Goal: Navigation & Orientation: Find specific page/section

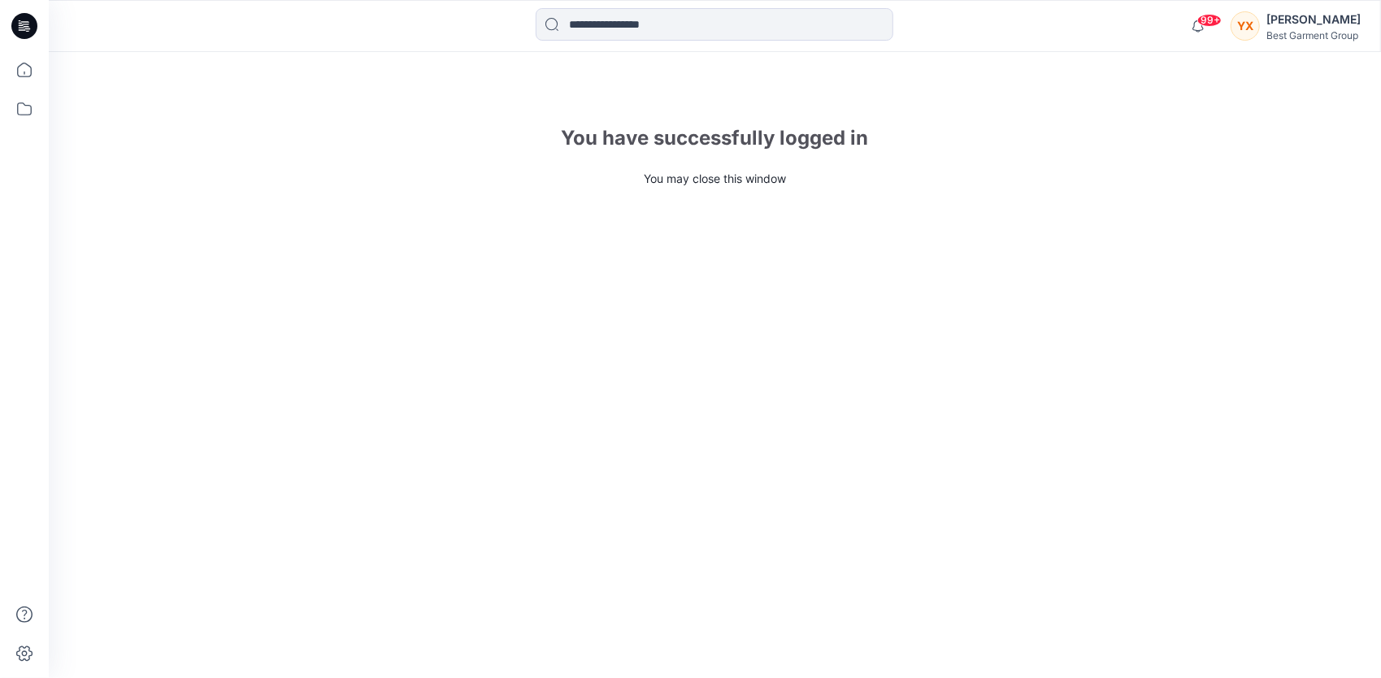
click at [1256, 31] on div "YX" at bounding box center [1245, 25] width 29 height 29
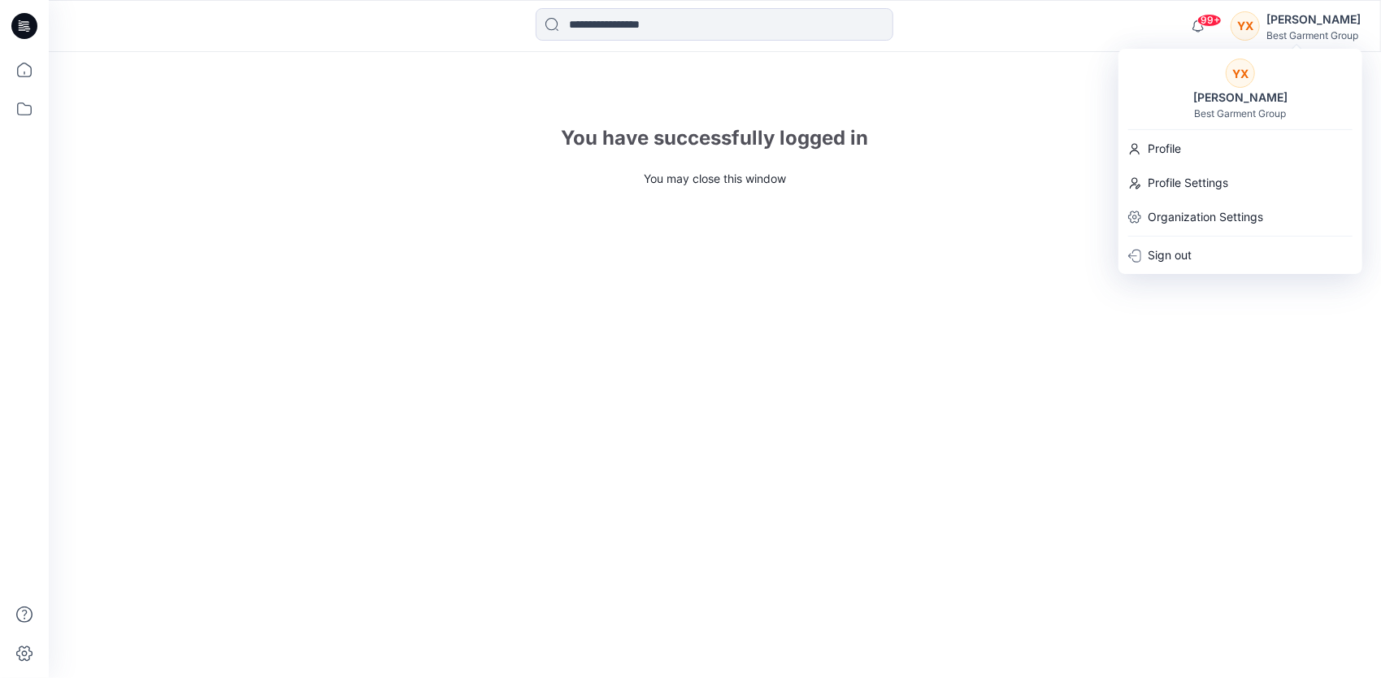
click at [1037, 99] on div "You have successfully logged in You may close this window" at bounding box center [715, 365] width 1333 height 626
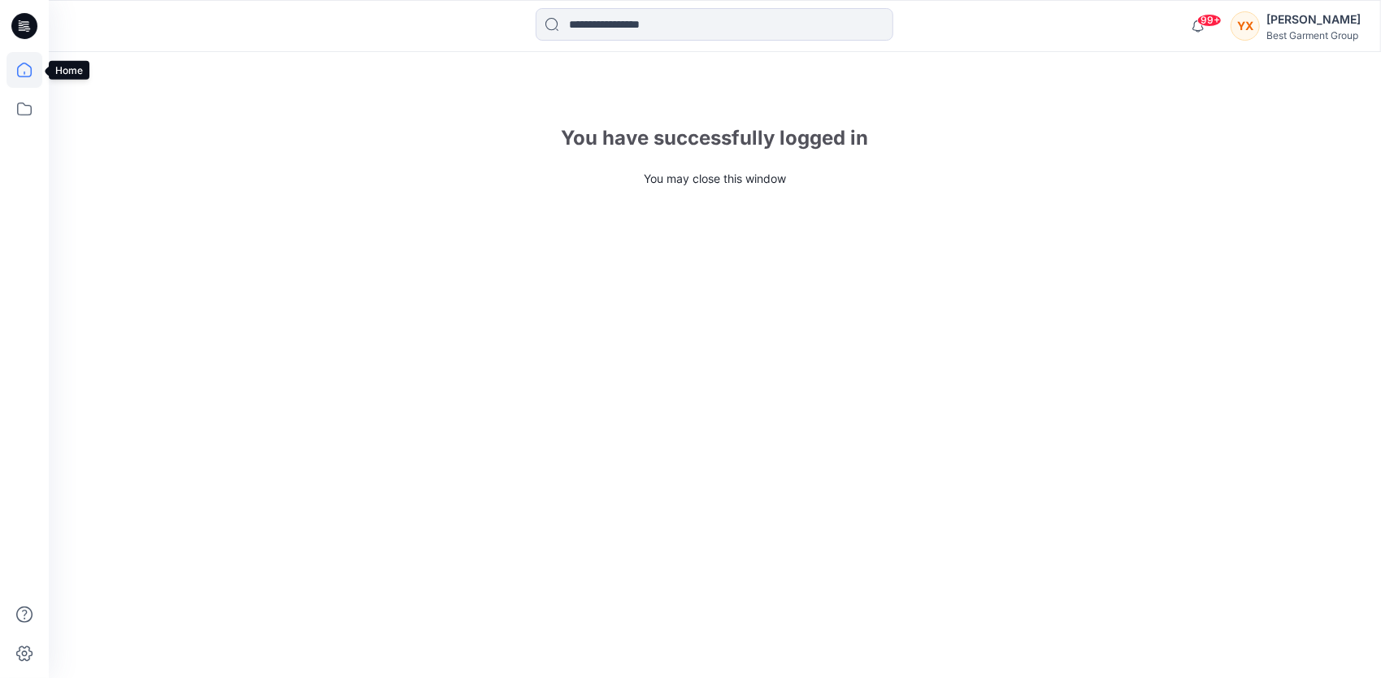
click at [10, 73] on icon at bounding box center [25, 70] width 36 height 36
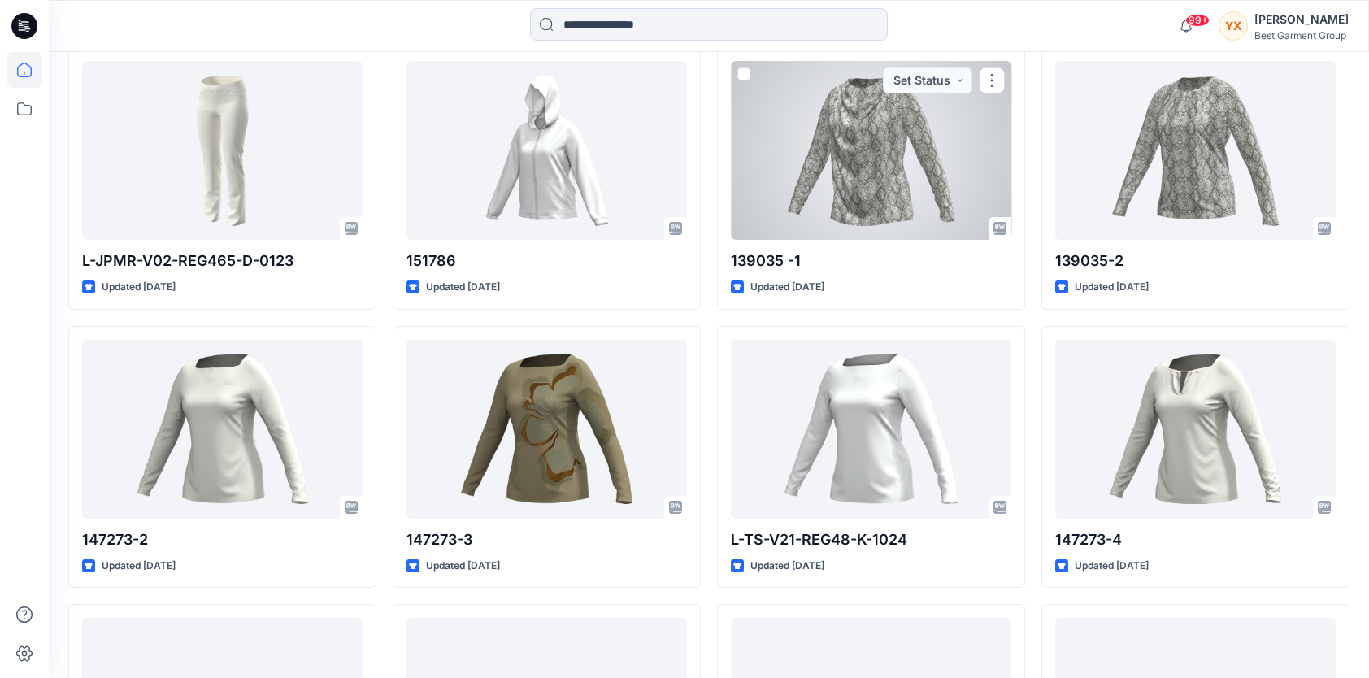
scroll to position [1057, 0]
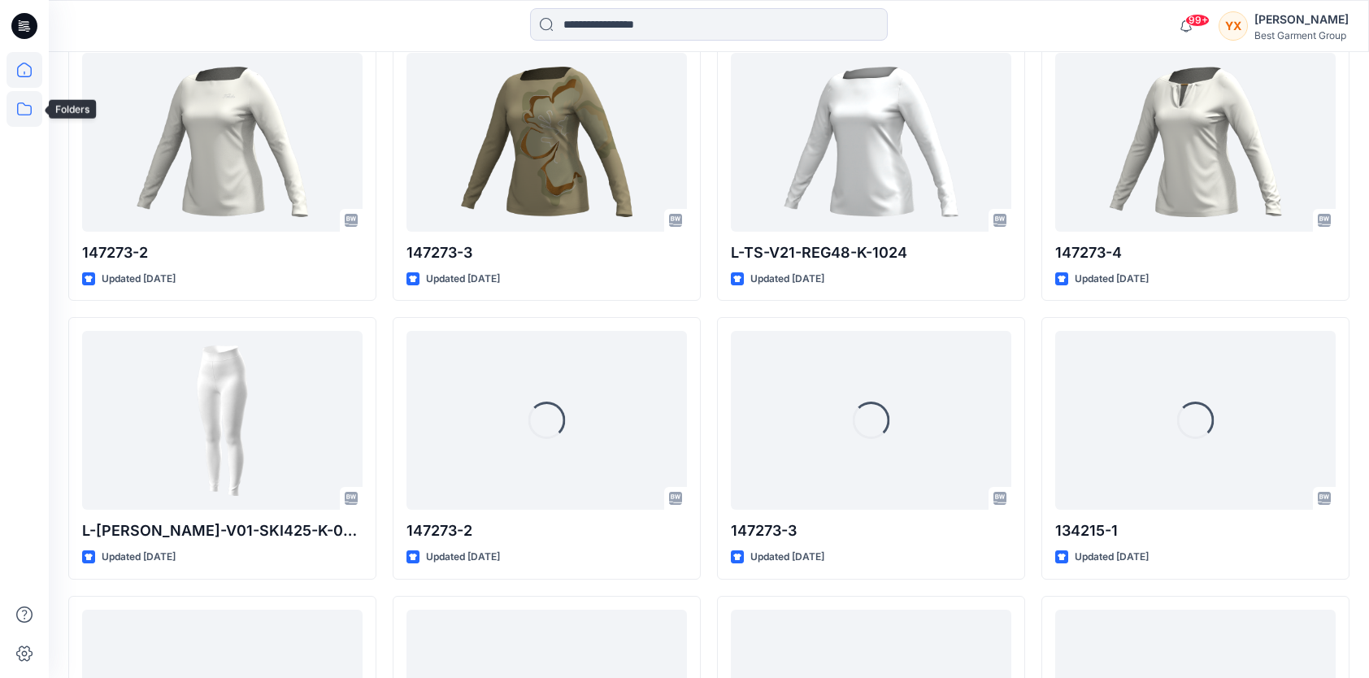
click at [13, 111] on icon at bounding box center [25, 109] width 36 height 36
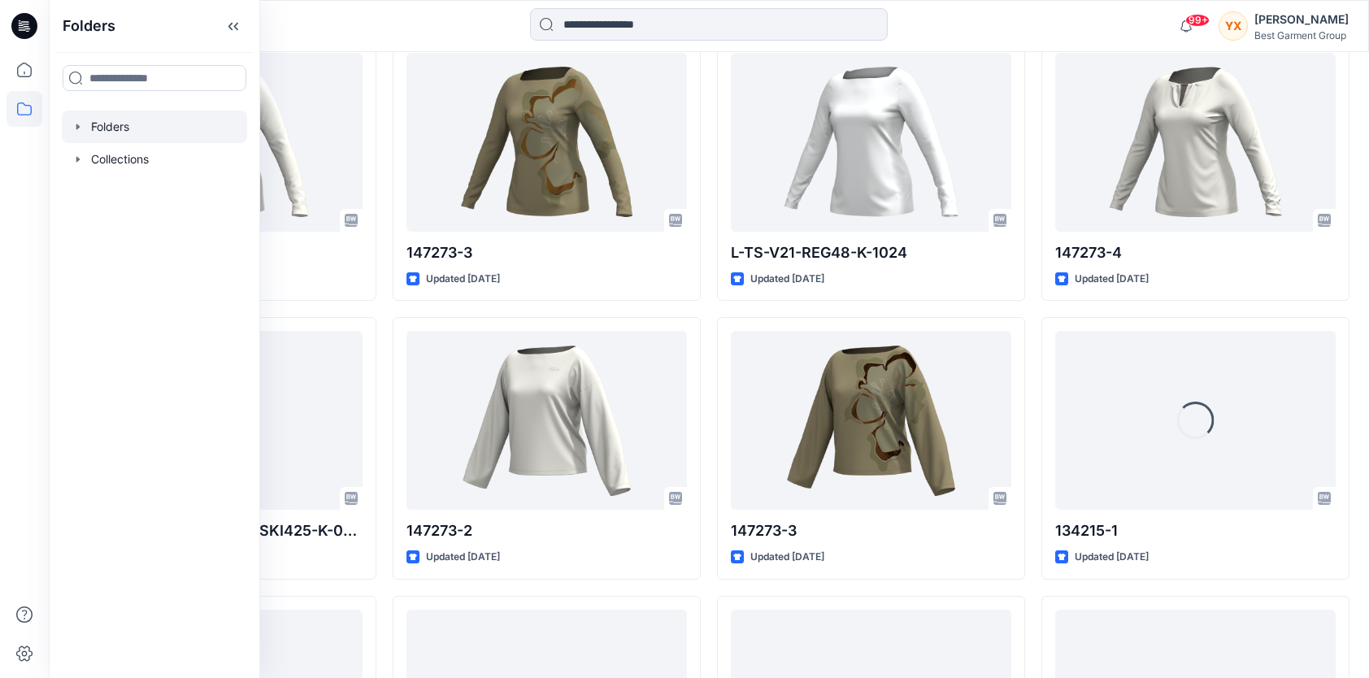
click at [173, 122] on div at bounding box center [154, 127] width 185 height 33
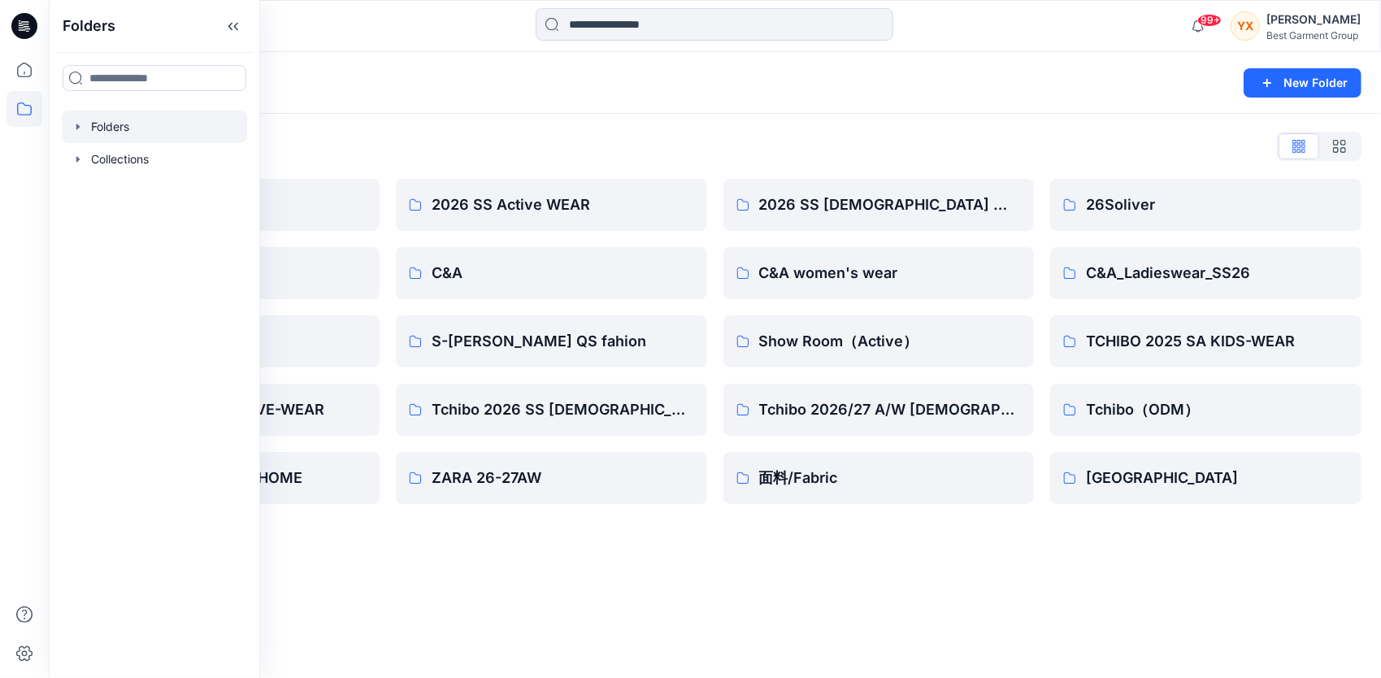
click at [926, 68] on div "Folders New Folder" at bounding box center [715, 83] width 1333 height 62
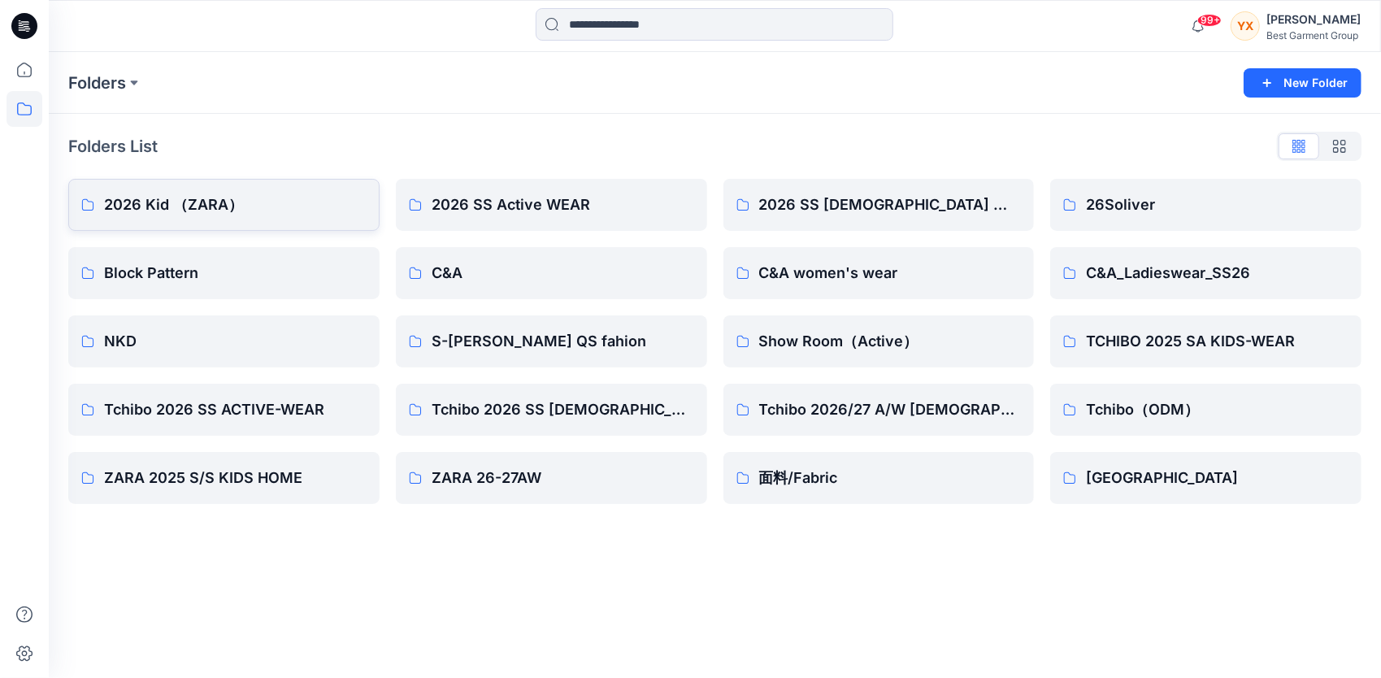
click at [204, 208] on p "2026 Kid （ZARA）" at bounding box center [235, 205] width 263 height 23
click at [1242, 351] on p "TCHIBO 2025 SA KIDS-WEAR" at bounding box center [1217, 341] width 263 height 23
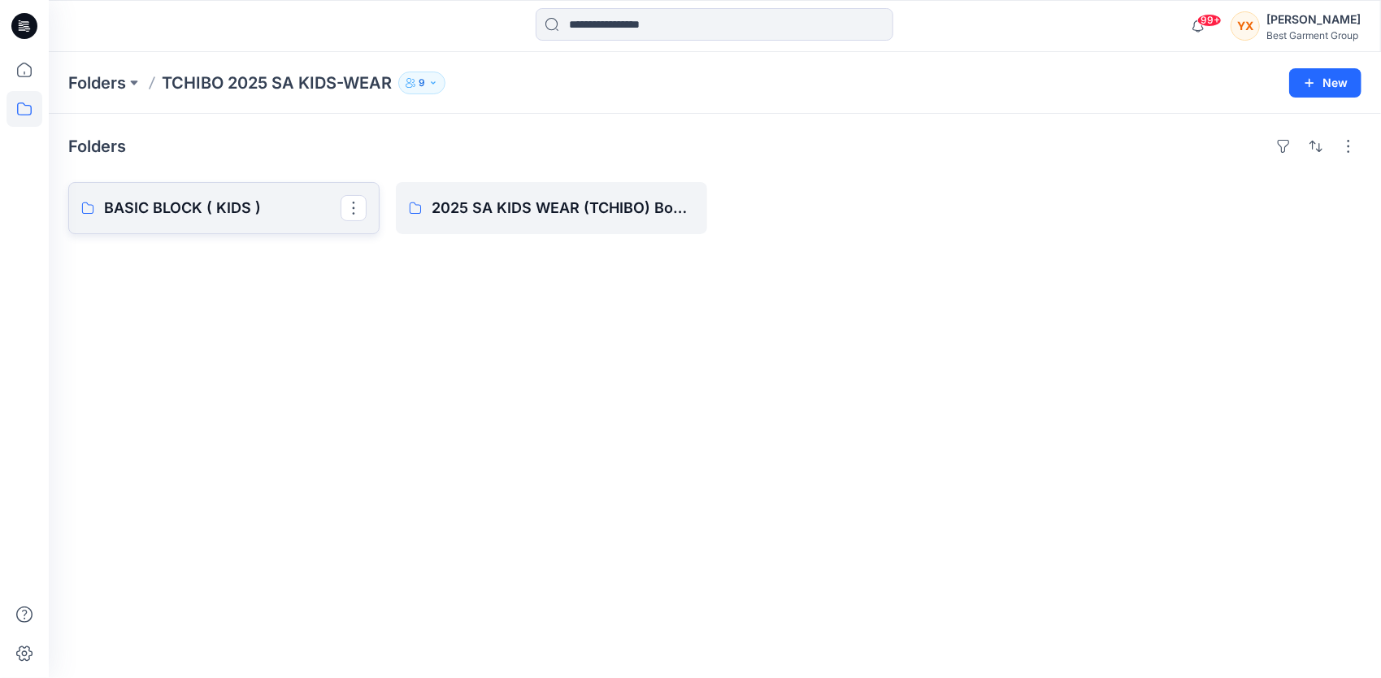
click at [259, 220] on link "BASIC BLOCK ( KIDS )" at bounding box center [223, 208] width 311 height 52
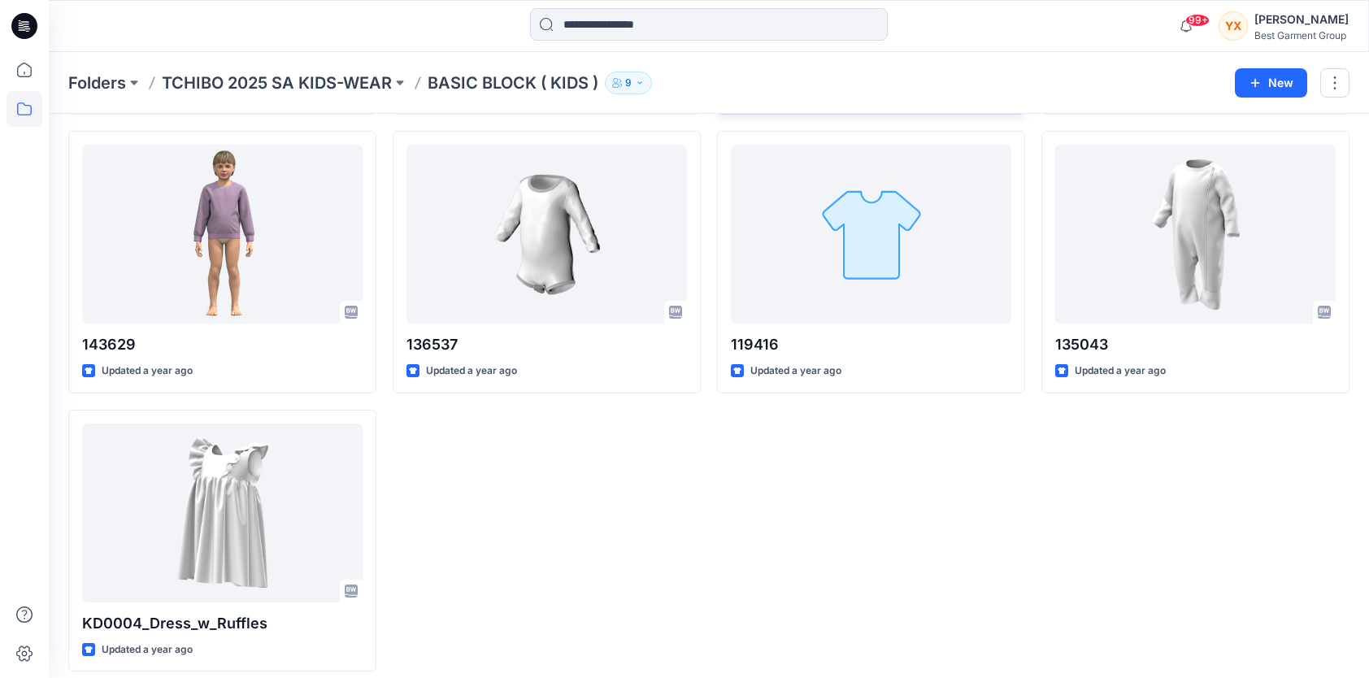
scroll to position [618, 0]
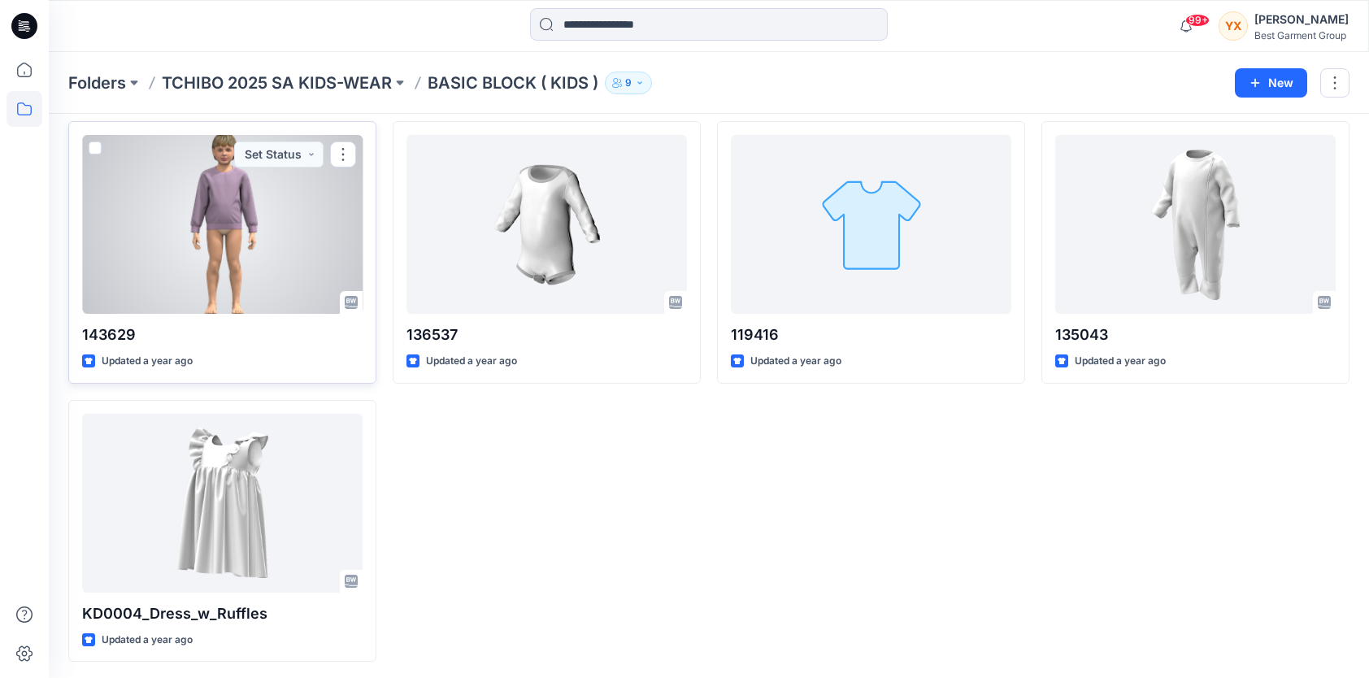
click at [289, 231] on div at bounding box center [222, 224] width 281 height 179
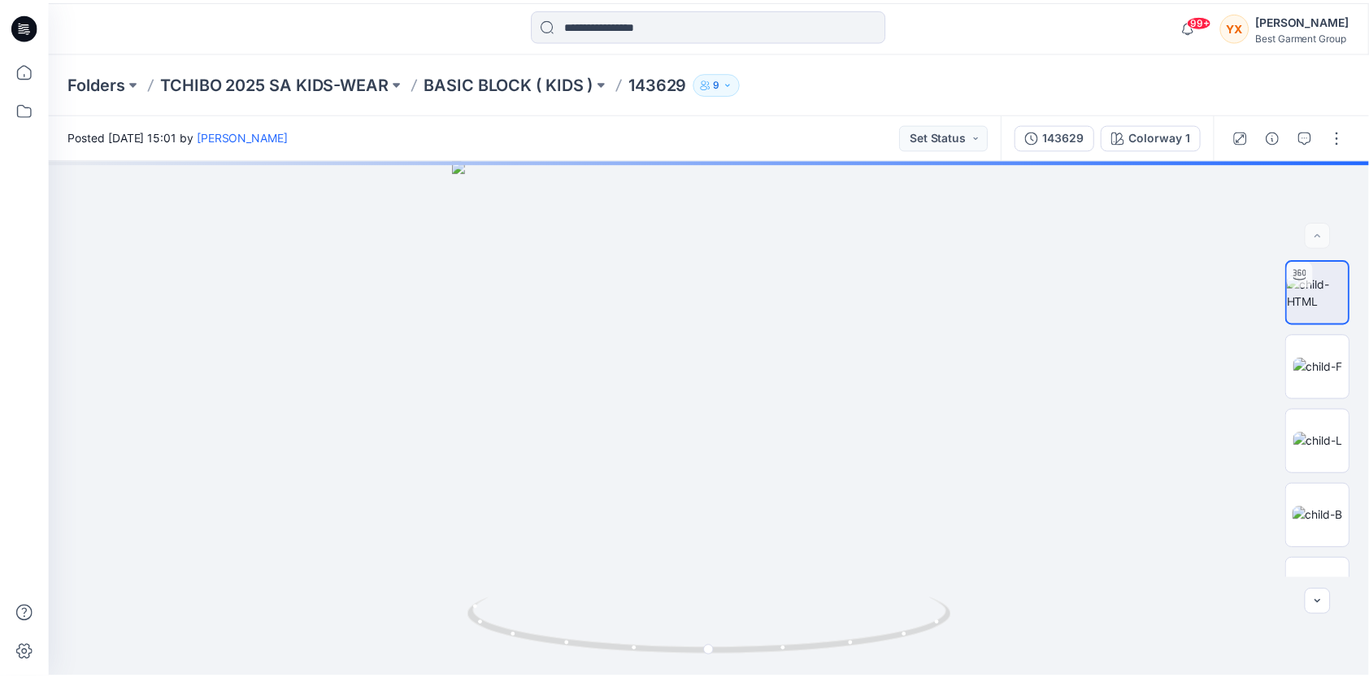
scroll to position [618, 0]
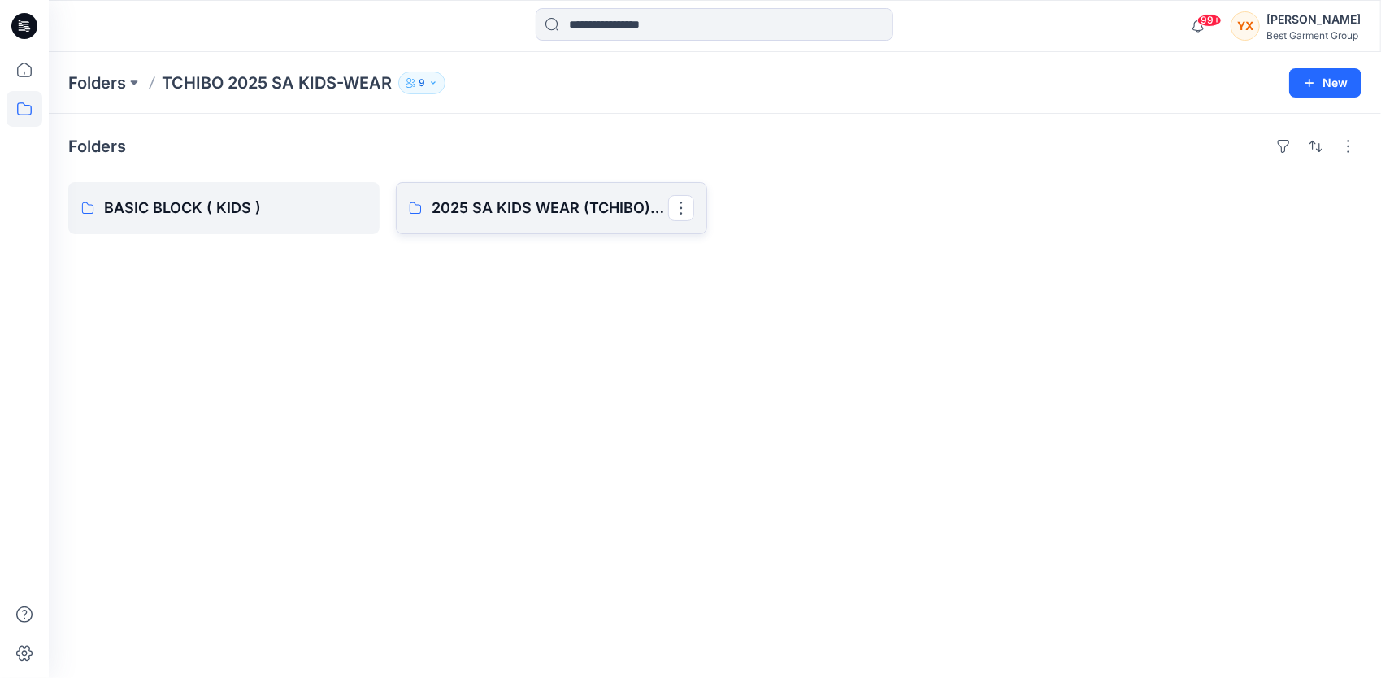
click at [449, 207] on p "2025 SA KIDS WEAR (TCHIBO) Board" at bounding box center [550, 208] width 237 height 23
